Goal: Communication & Community: Share content

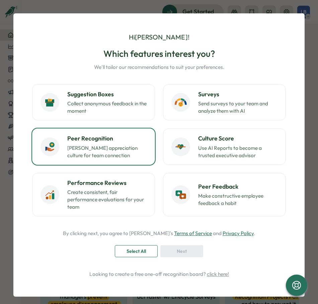
click at [88, 141] on h3 "Peer Recognition" at bounding box center [106, 138] width 79 height 9
click at [86, 140] on h3 "Peer Recognition" at bounding box center [106, 138] width 79 height 9
click at [92, 156] on p "[PERSON_NAME] appreciation culture for team connection" at bounding box center [106, 152] width 79 height 15
click at [186, 247] on div "Next" at bounding box center [182, 251] width 30 height 11
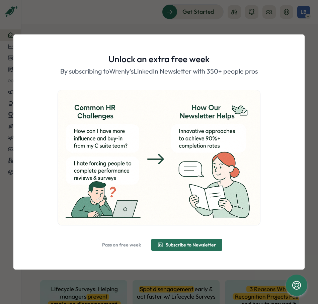
click at [164, 19] on div "Unlock an extra free week By subscribing to [PERSON_NAME]'s LinkedIn Newsletter…" at bounding box center [159, 152] width 318 height 304
click at [200, 271] on div "Unlock an extra free week By subscribing to [PERSON_NAME]'s LinkedIn Newsletter…" at bounding box center [159, 152] width 318 height 304
click at [197, 243] on span "Subscribe to Newsletter" at bounding box center [191, 245] width 50 height 5
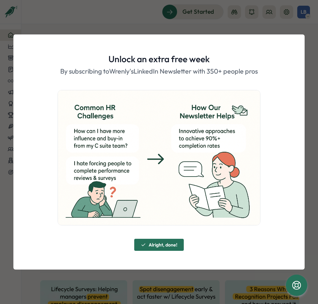
click at [166, 244] on span "Alright, done!" at bounding box center [163, 245] width 29 height 5
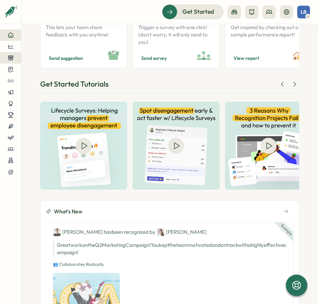
scroll to position [167, 0]
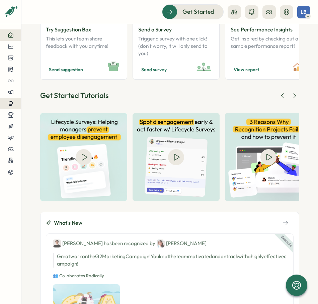
click at [14, 102] on div at bounding box center [10, 104] width 10 height 6
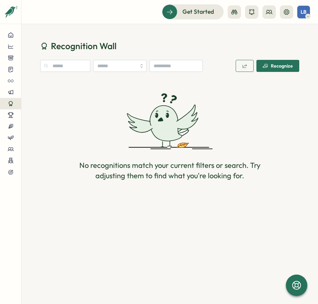
click at [285, 69] on div "Recognize" at bounding box center [278, 65] width 30 height 5
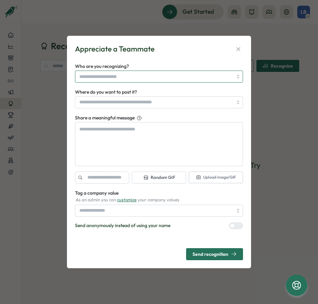
click at [125, 77] on input "Who are you recognizing?" at bounding box center [155, 76] width 153 height 11
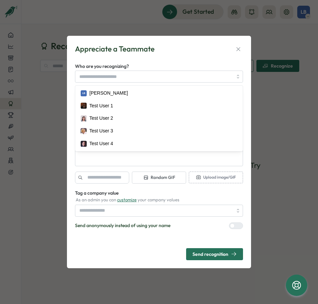
click at [171, 61] on form "Appreciate a Teammate Who are you recognizing? LB [PERSON_NAME] Test User 1 Tes…" at bounding box center [159, 152] width 168 height 216
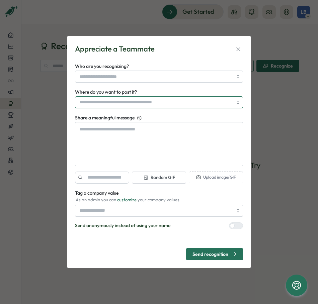
type textarea "*"
click at [163, 100] on input "Where do you want to post it?" at bounding box center [159, 102] width 168 height 12
